Goal: Task Accomplishment & Management: Manage account settings

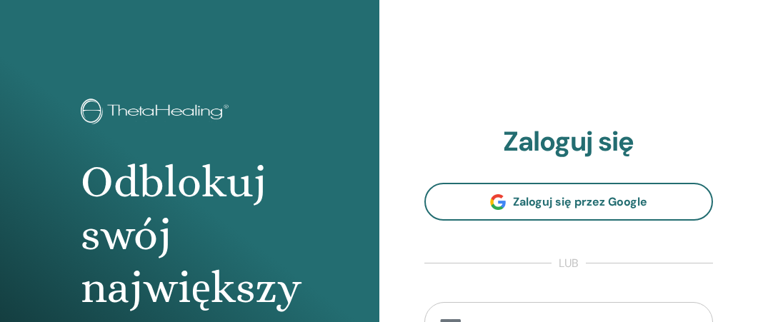
scroll to position [6, 0]
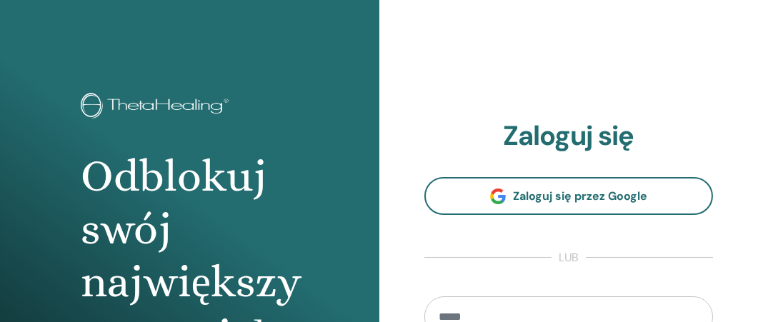
type input "**********"
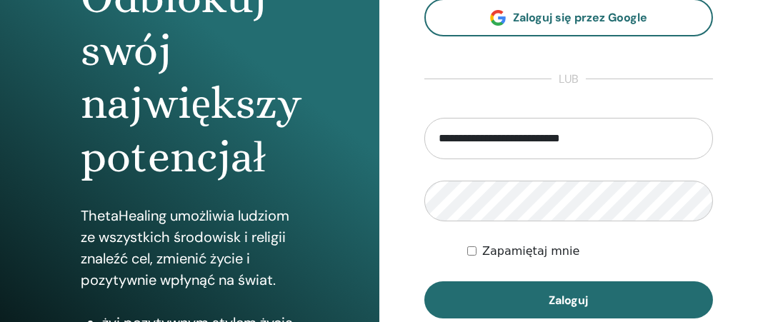
scroll to position [197, 0]
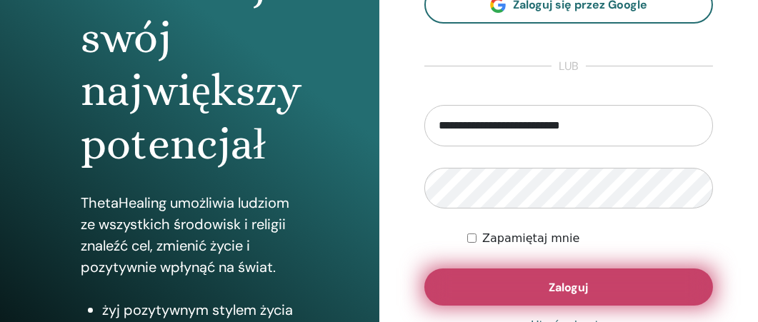
click at [569, 282] on span "Zaloguj" at bounding box center [568, 287] width 39 height 15
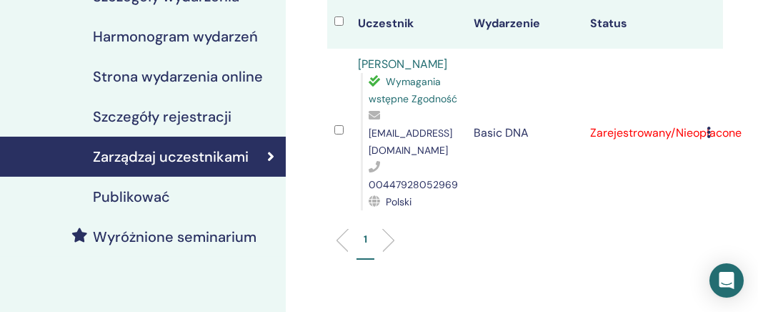
scroll to position [192, 0]
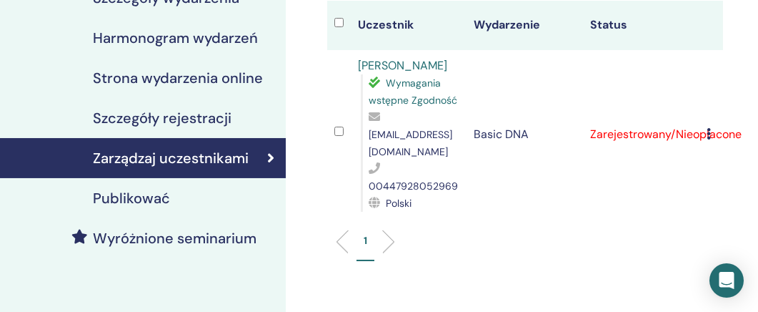
click at [363, 252] on li "1" at bounding box center [366, 247] width 18 height 28
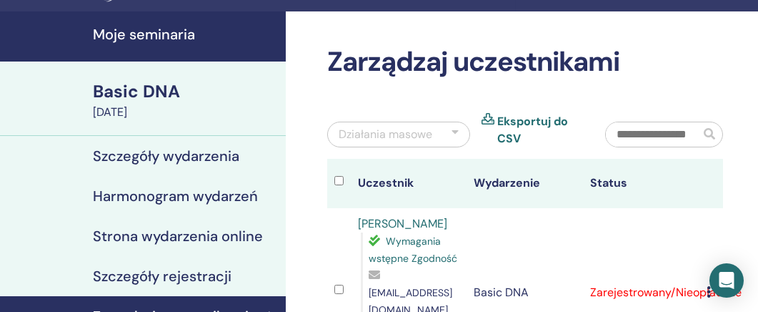
scroll to position [0, 0]
